Goal: Information Seeking & Learning: Learn about a topic

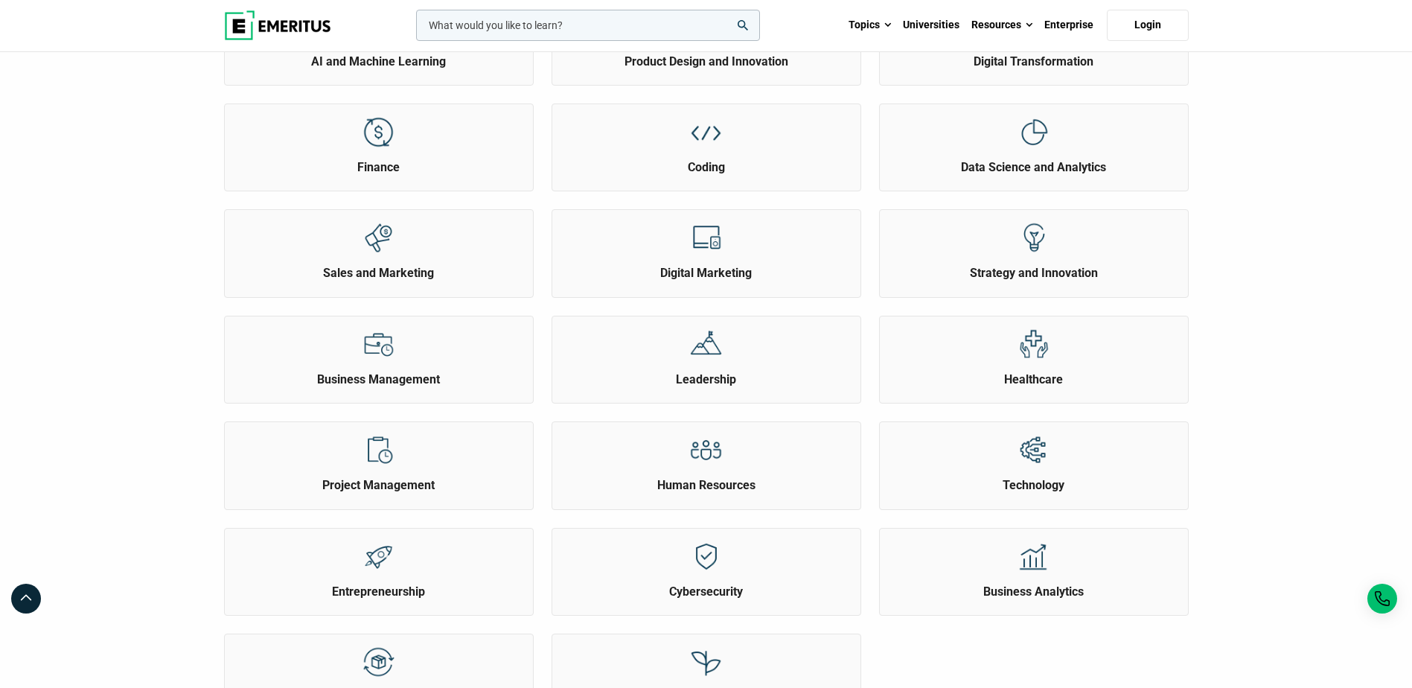
scroll to position [74, 0]
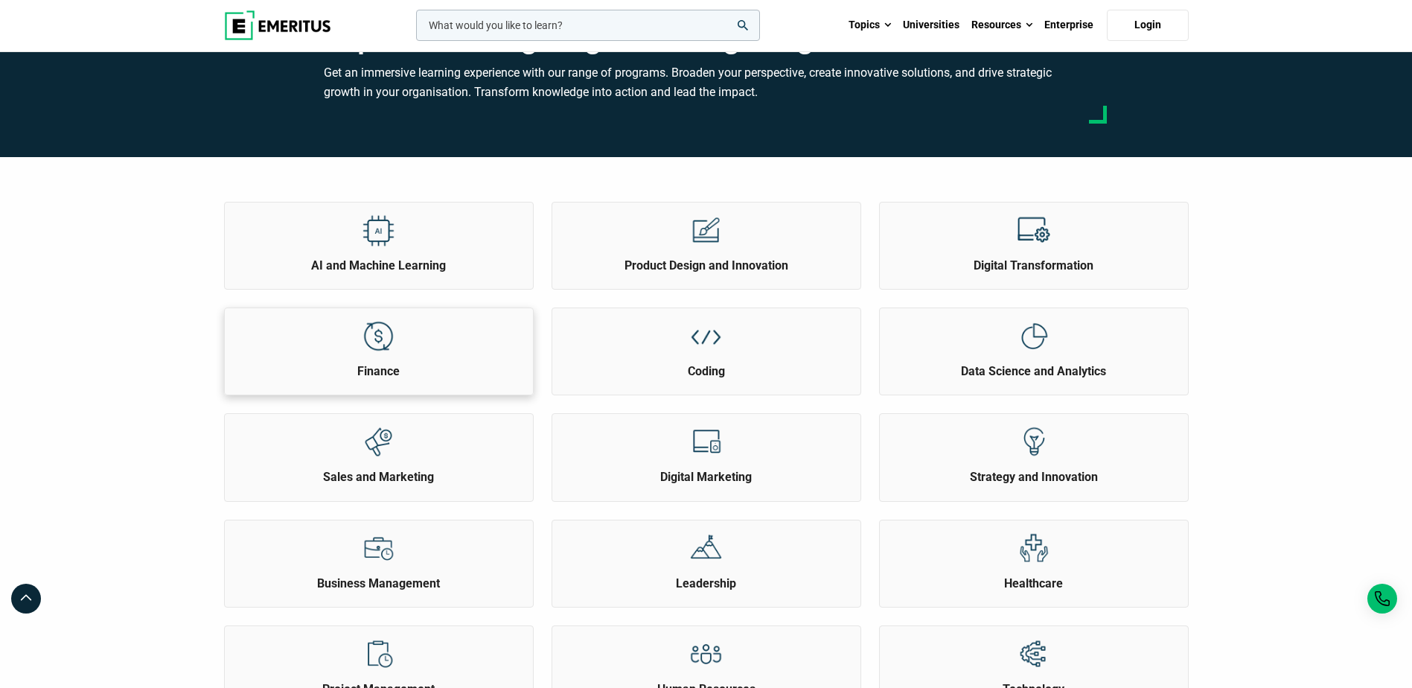
click at [458, 346] on div "Finance" at bounding box center [379, 343] width 308 height 71
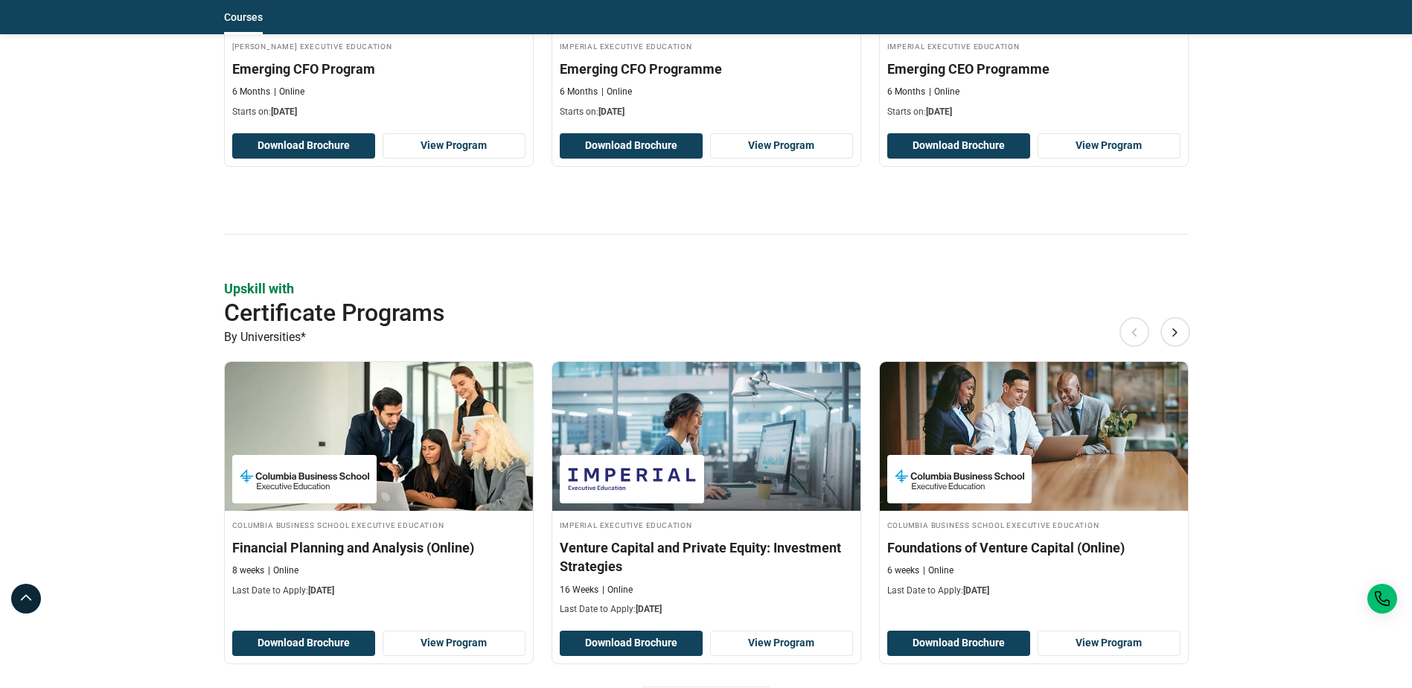
scroll to position [1191, 0]
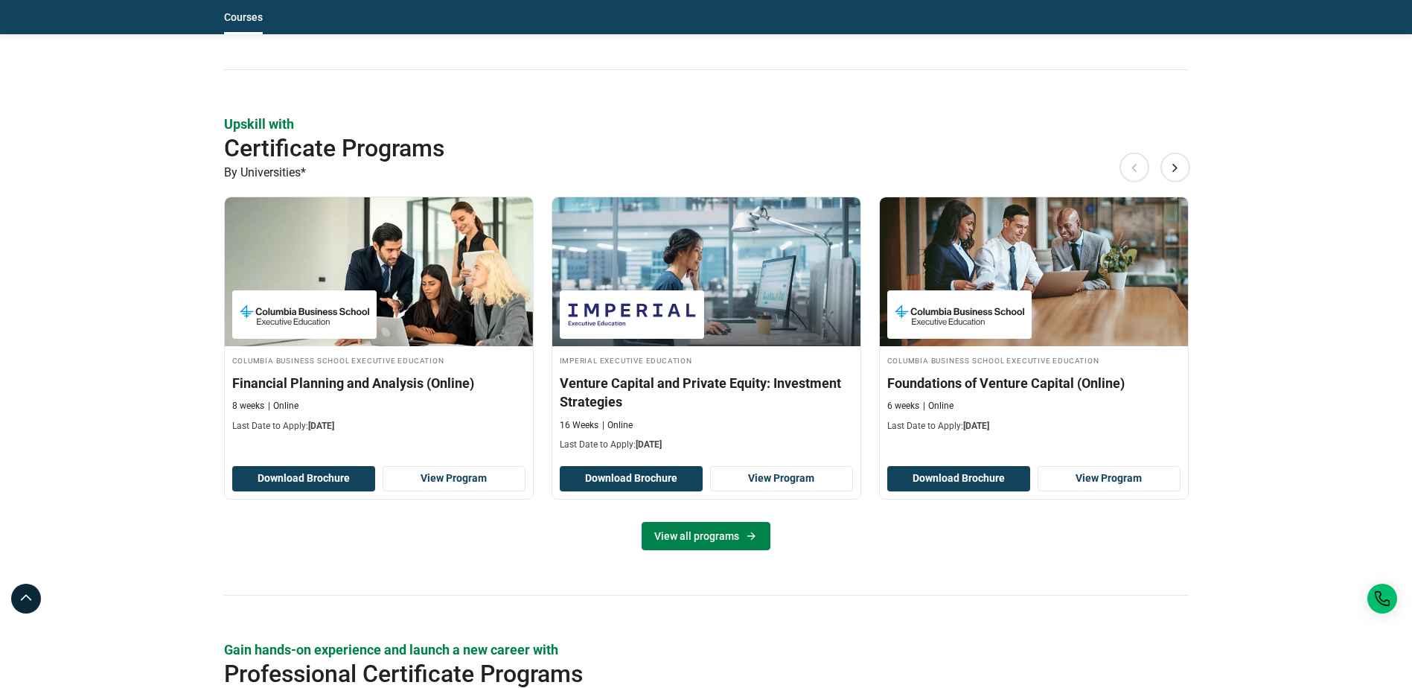
click at [694, 537] on link "View all programs" at bounding box center [706, 536] width 129 height 28
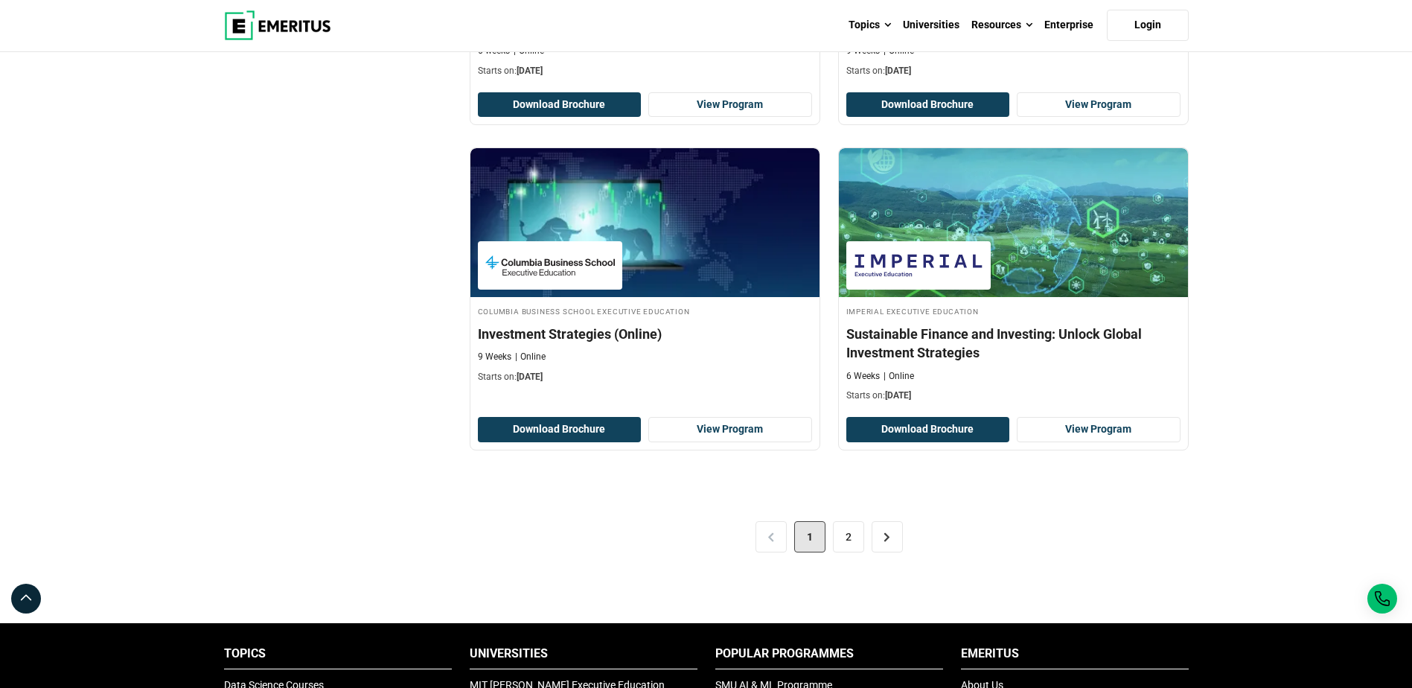
scroll to position [3052, 0]
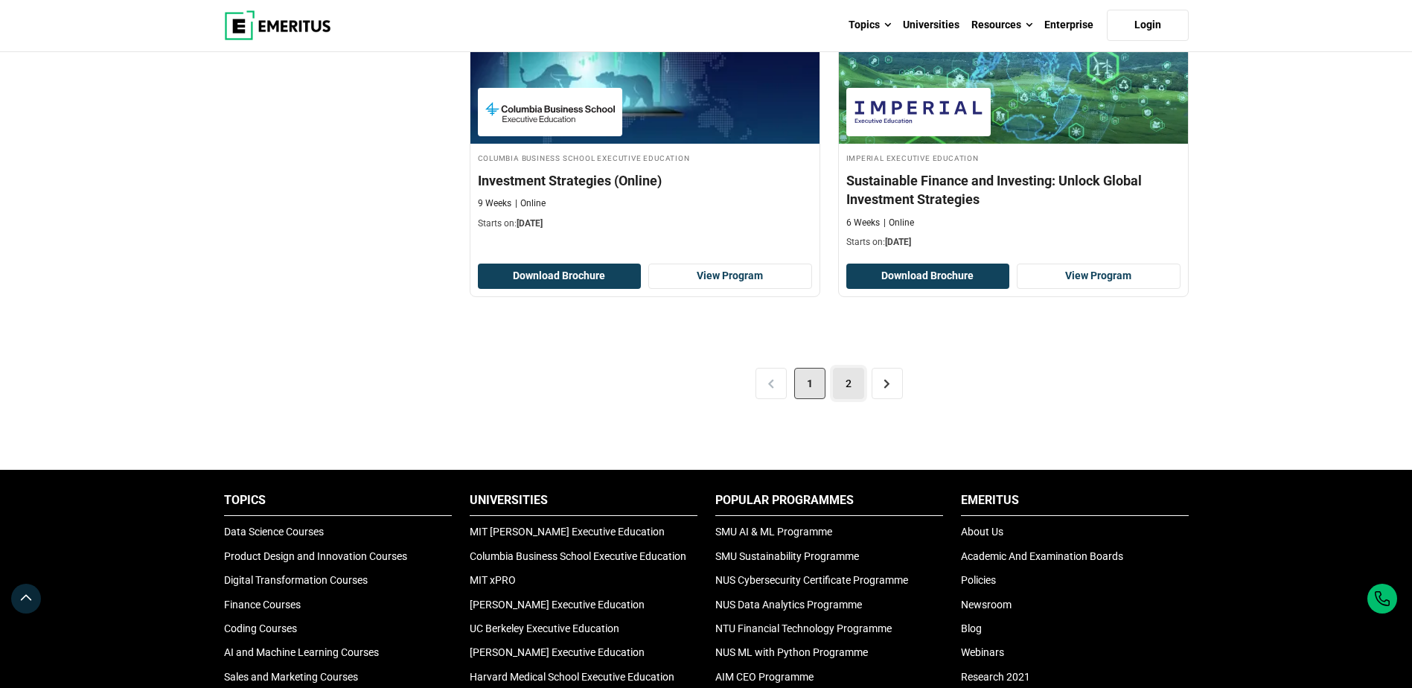
click at [844, 381] on link "2" at bounding box center [848, 383] width 31 height 31
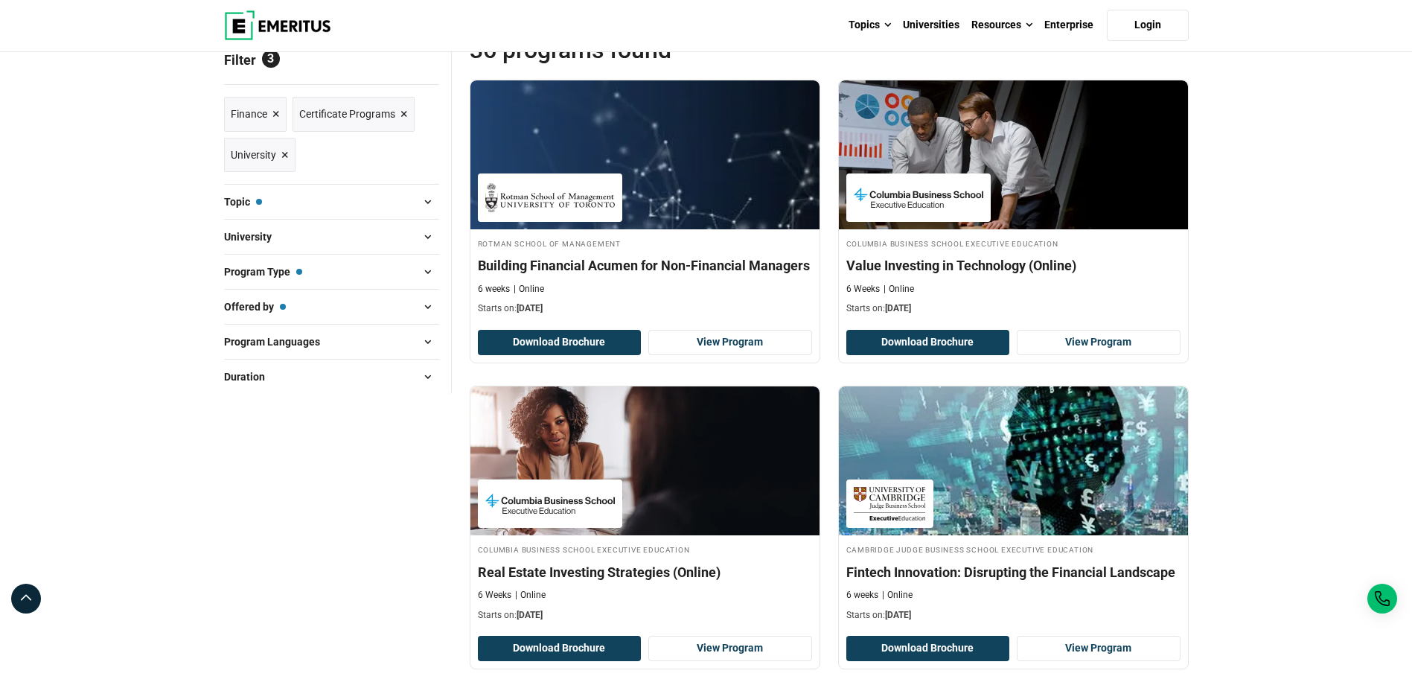
scroll to position [74, 0]
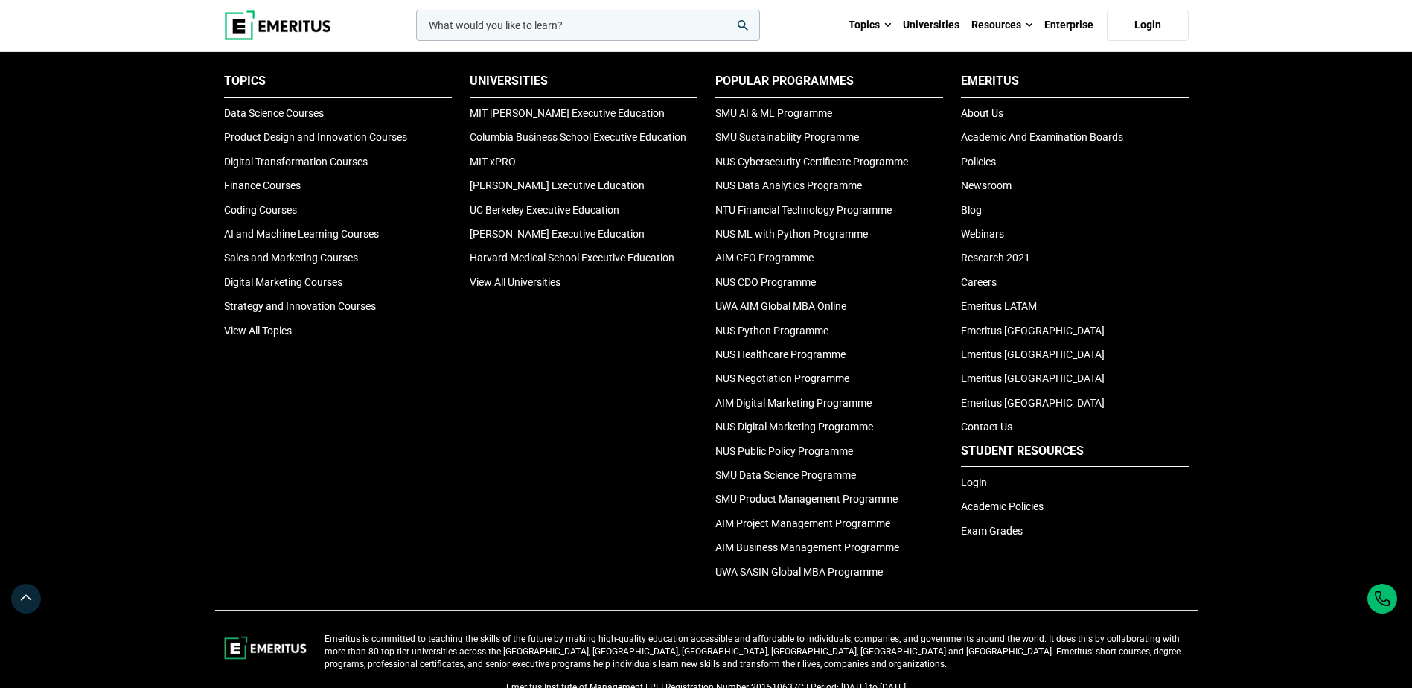
scroll to position [4787, 0]
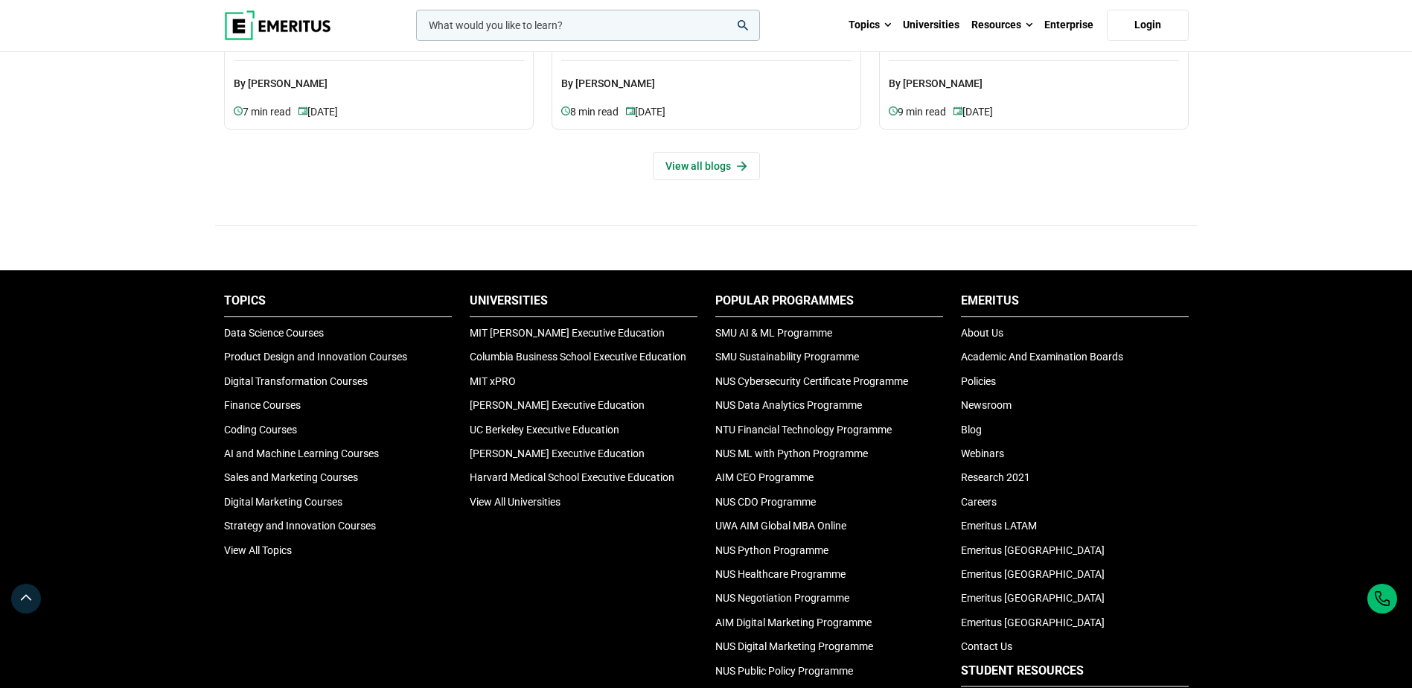
click at [517, 491] on ul "Universities MIT [PERSON_NAME] Executive Education Columbia Business School Exe…" at bounding box center [584, 401] width 228 height 217
click at [518, 497] on link "View All Universities" at bounding box center [515, 502] width 91 height 12
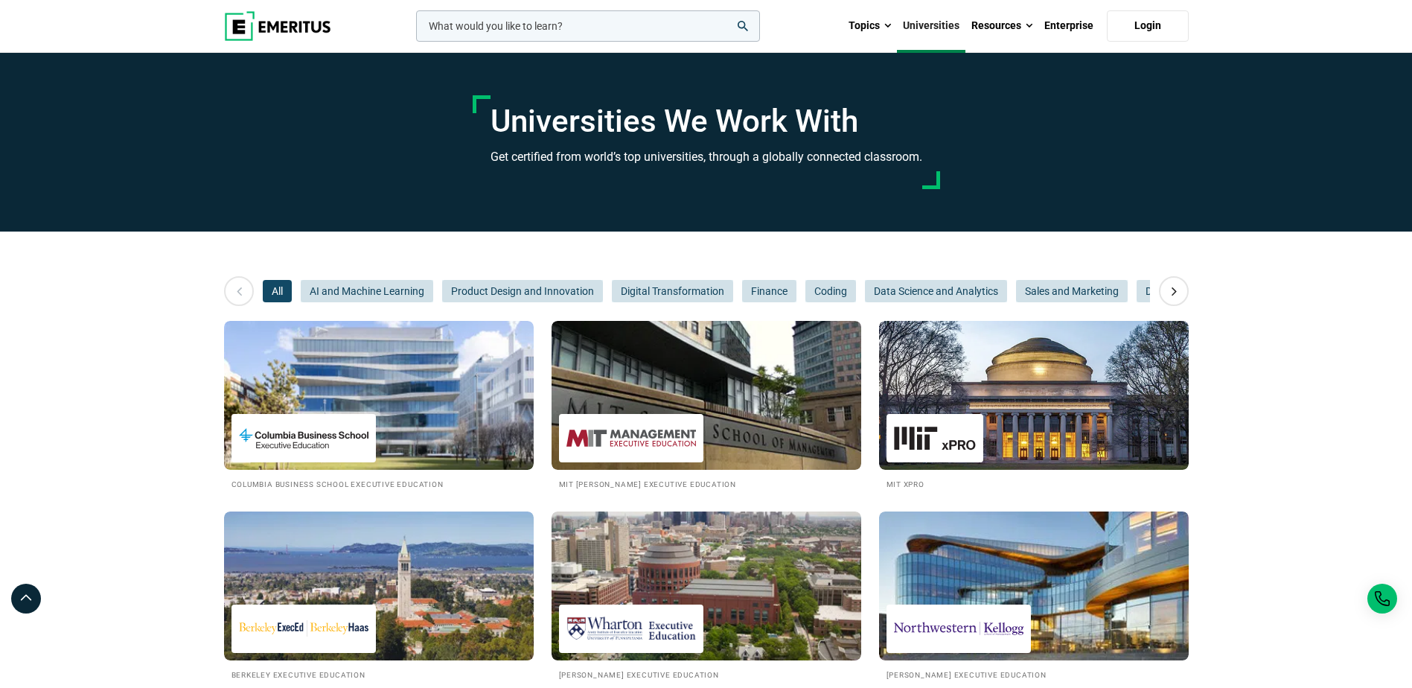
click at [517, 33] on input "woocommerce-product-search-field-0" at bounding box center [588, 25] width 344 height 31
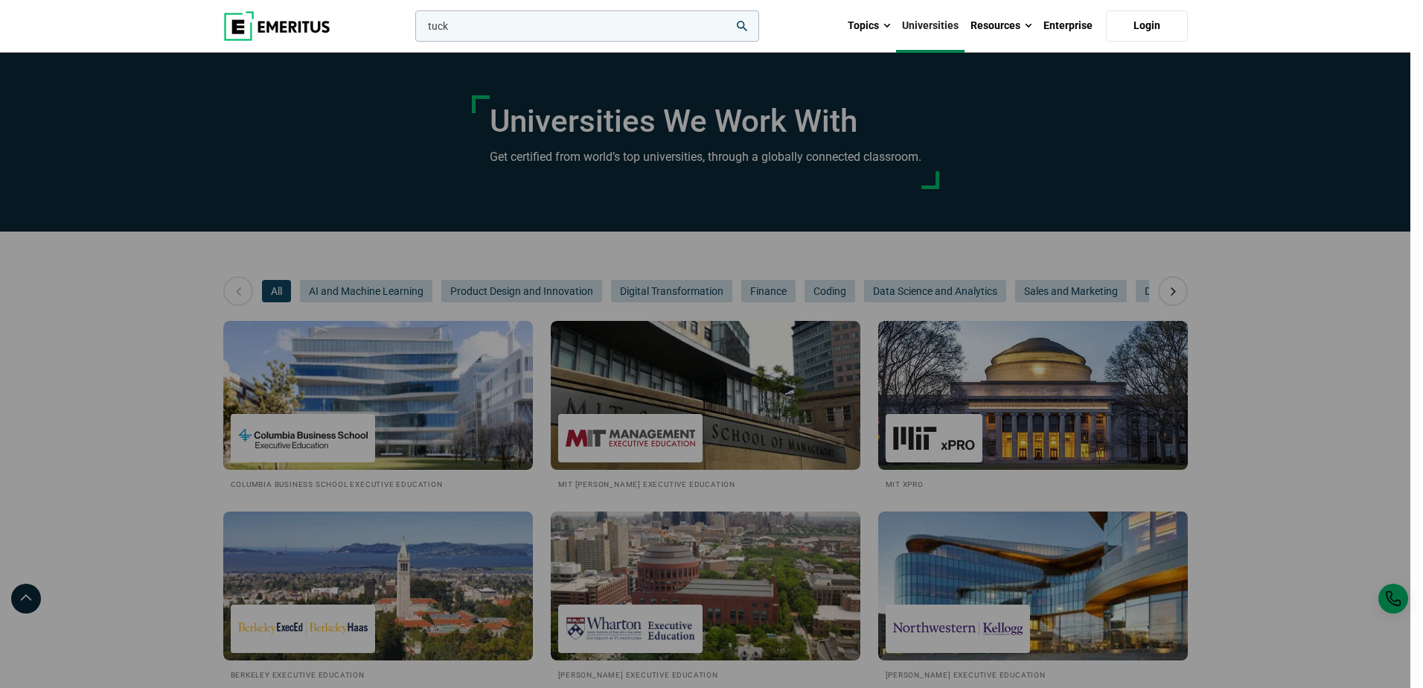
type input "tuck"
click at [412, 30] on button "search" at bounding box center [412, 30] width 0 height 0
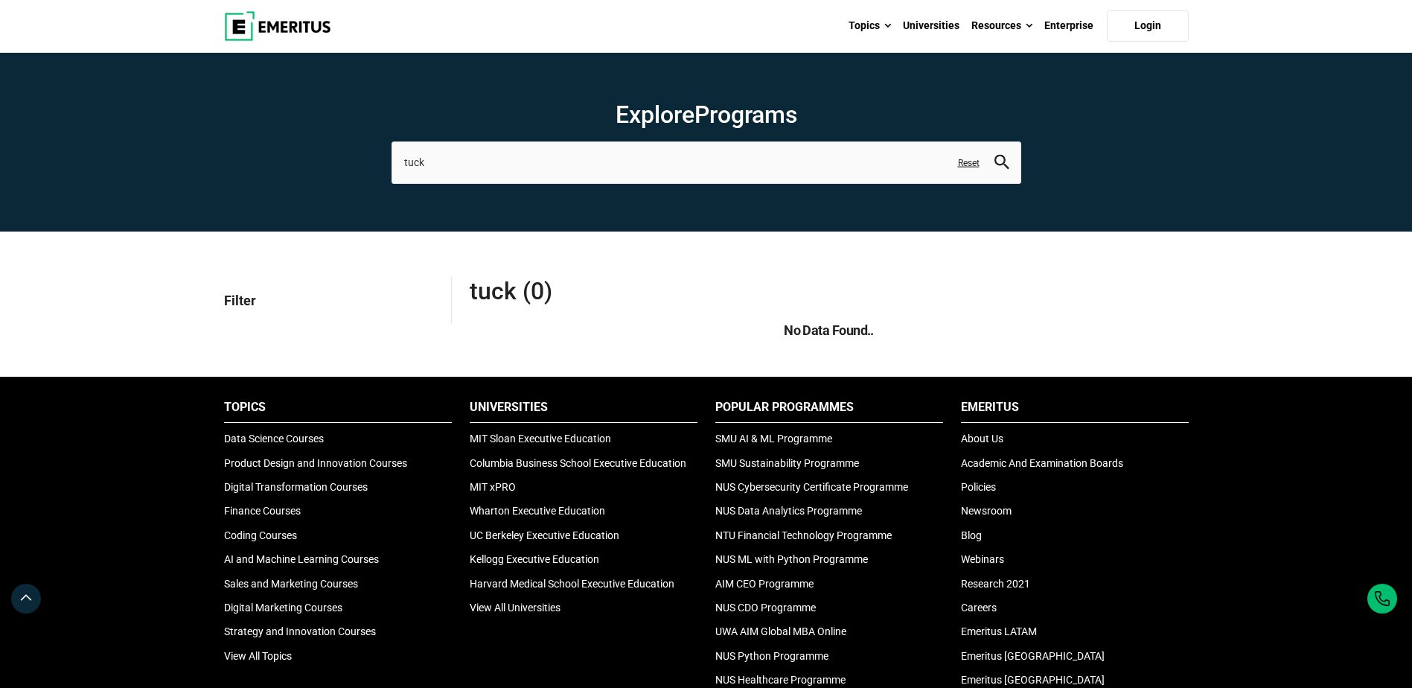
click at [514, 599] on li "View All Universities" at bounding box center [584, 607] width 228 height 16
click at [514, 604] on link "View All Universities" at bounding box center [515, 607] width 91 height 12
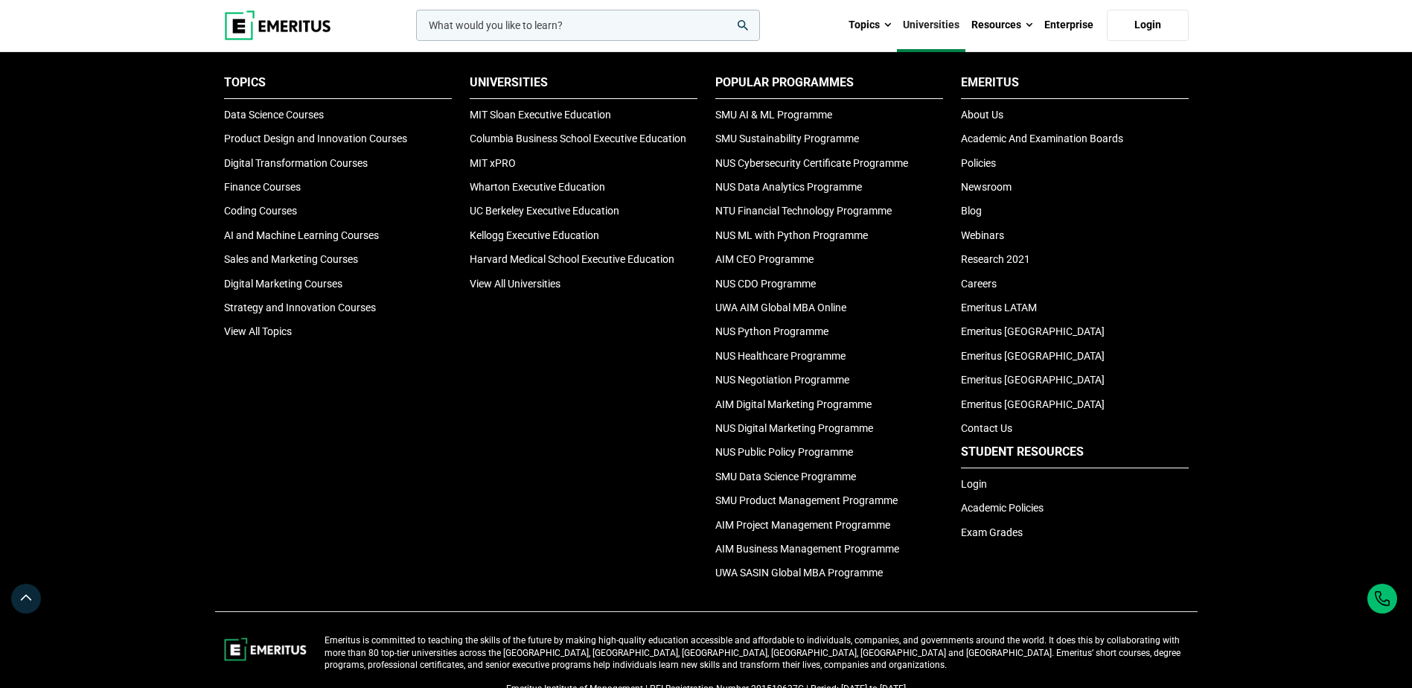
scroll to position [3302, 0]
